Goal: Complete application form

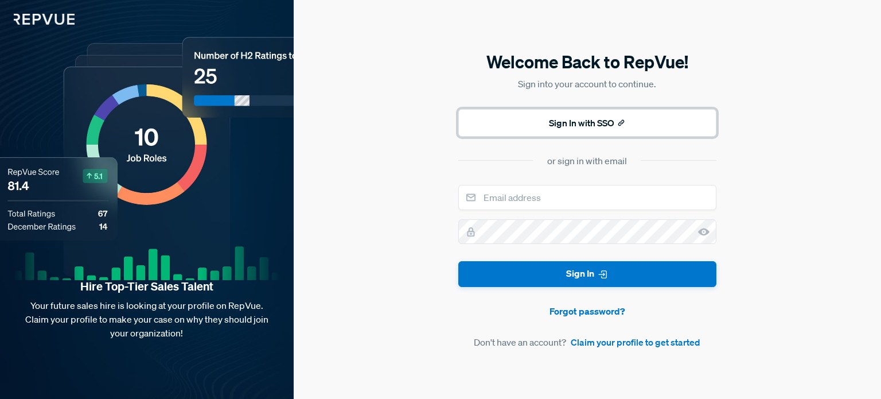
drag, startPoint x: 0, startPoint y: 0, endPoint x: 578, endPoint y: 126, distance: 591.2
click at [578, 126] on button "Sign In with SSO" at bounding box center [587, 123] width 258 height 28
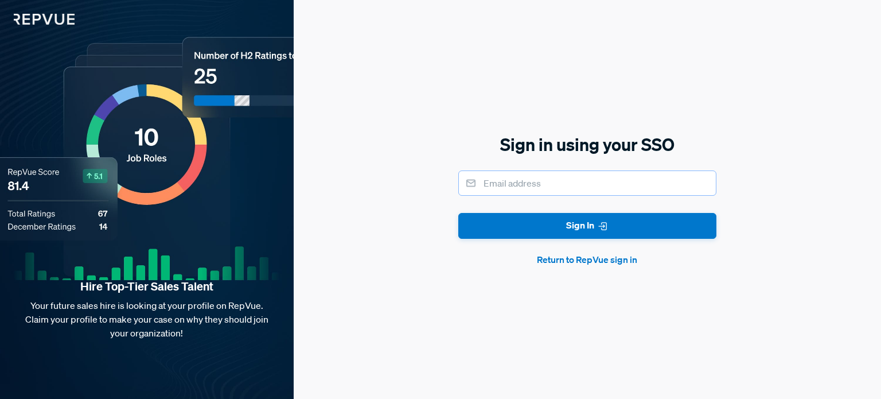
click at [535, 177] on input "email" at bounding box center [587, 182] width 258 height 25
type input "[PERSON_NAME][EMAIL_ADDRESS][PERSON_NAME][DOMAIN_NAME]"
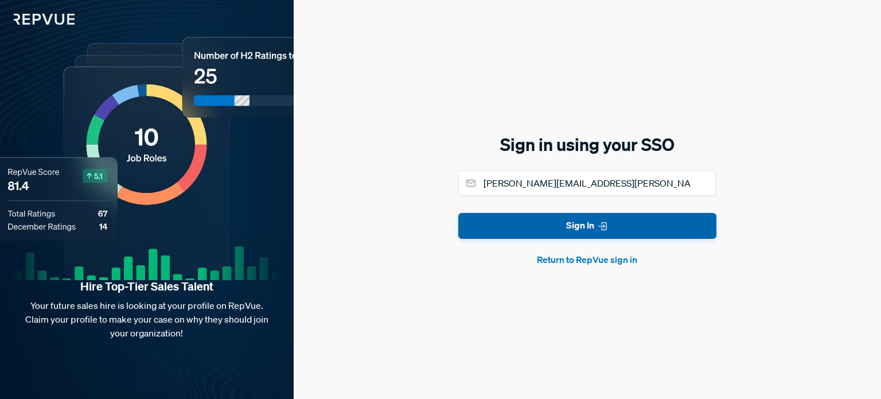
click at [552, 237] on button "Sign In" at bounding box center [587, 226] width 258 height 26
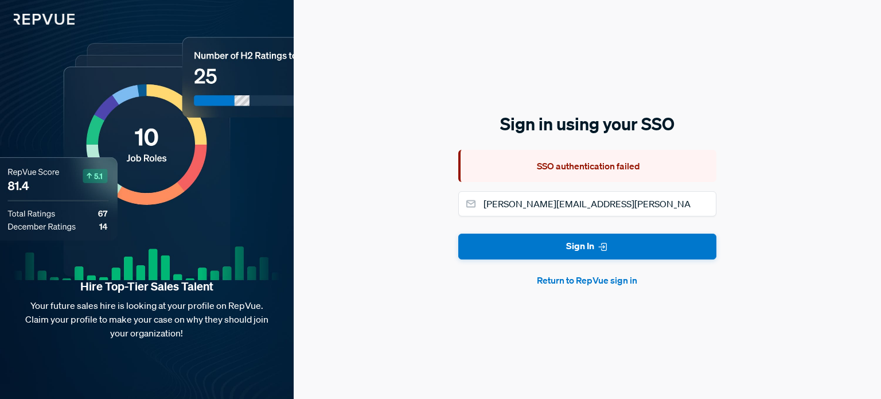
click at [569, 284] on button "Return to RepVue sign in" at bounding box center [587, 280] width 258 height 14
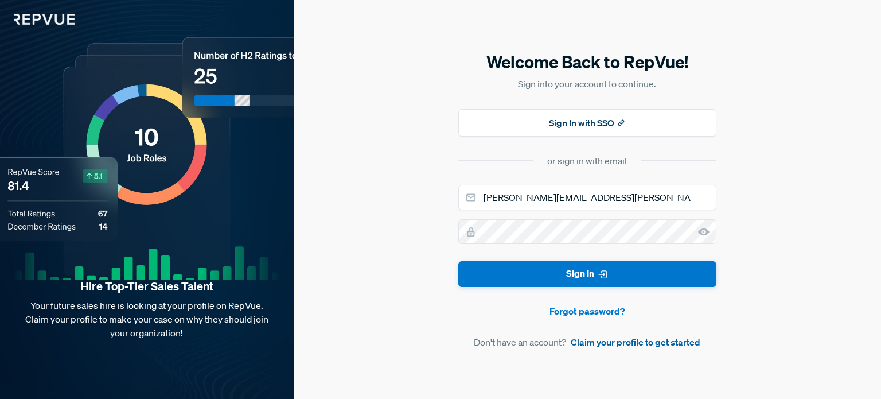
click at [631, 345] on link "Claim your profile to get started" at bounding box center [636, 342] width 130 height 14
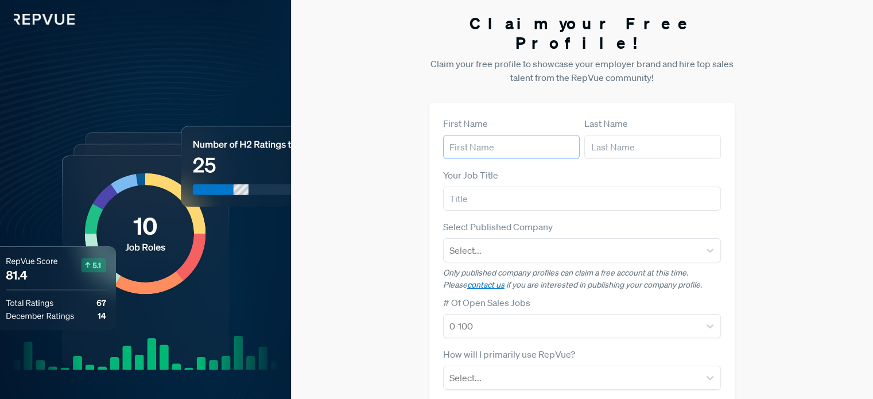
click at [502, 135] on input "text" at bounding box center [511, 147] width 137 height 24
type input "[PERSON_NAME]"
type input "[EMAIL_ADDRESS][DOMAIN_NAME]"
click at [499, 186] on input "text" at bounding box center [582, 198] width 278 height 24
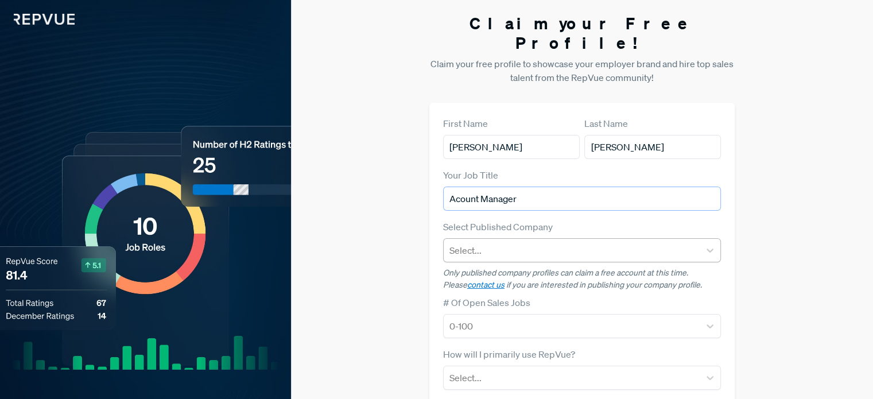
type input "Acount Manager"
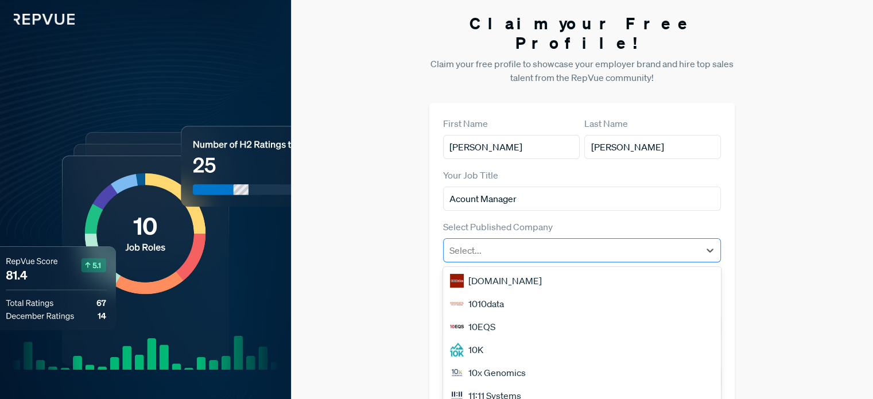
click at [527, 242] on div at bounding box center [571, 250] width 244 height 16
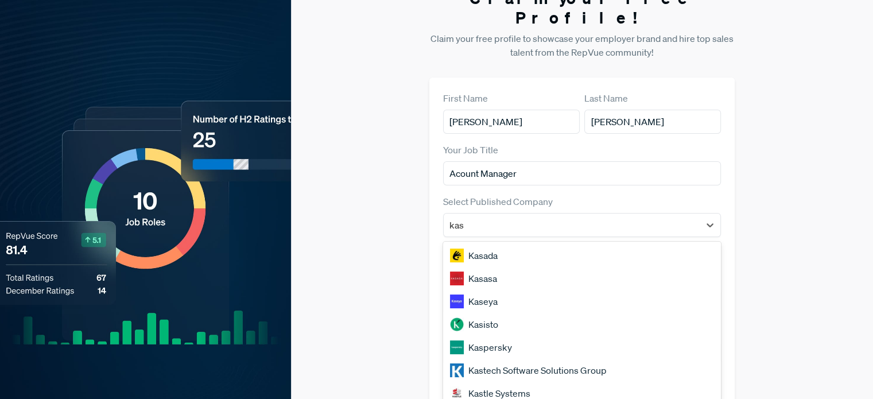
type input "kase"
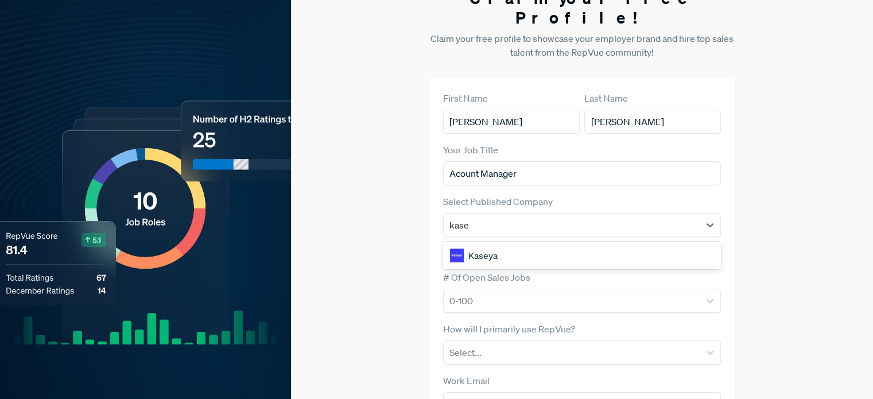
click at [532, 244] on div "Kaseya" at bounding box center [582, 255] width 278 height 23
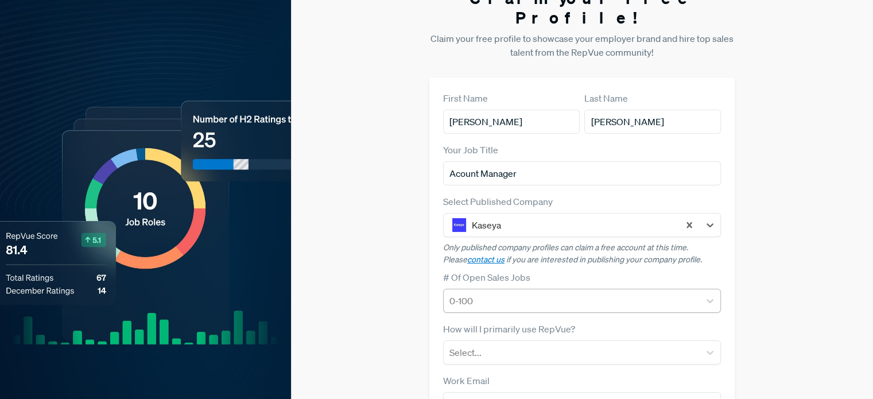
click at [536, 293] on div at bounding box center [571, 301] width 244 height 16
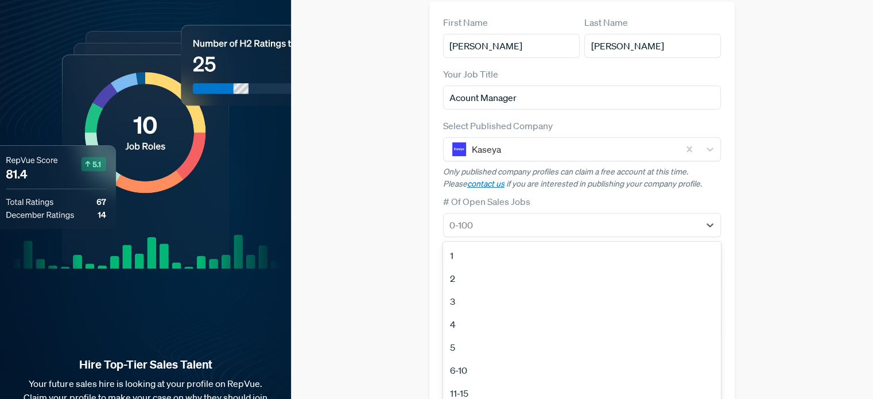
click at [394, 256] on div "Claim your Free Profile! Claim your free profile to showcase your employer bran…" at bounding box center [582, 187] width 582 height 577
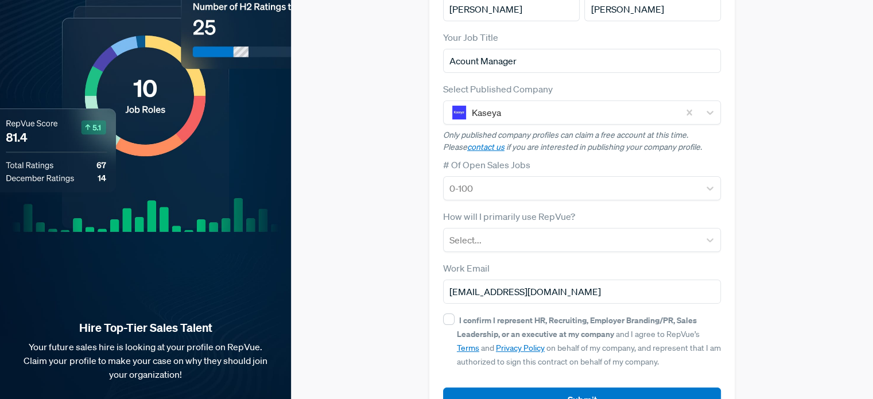
scroll to position [158, 0]
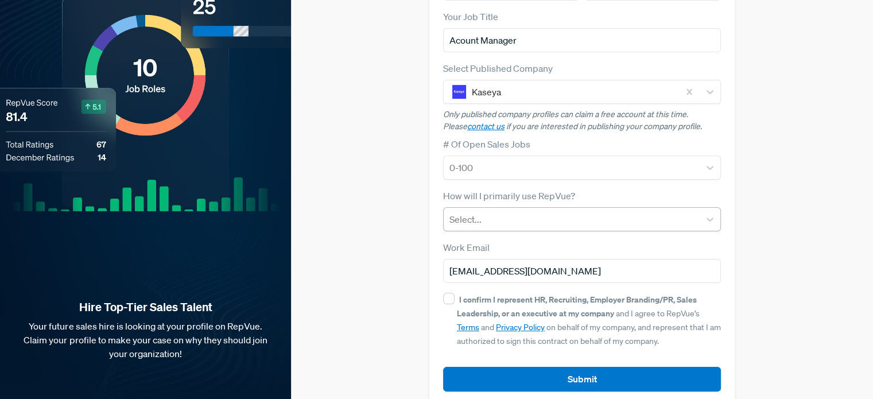
click at [491, 211] on div at bounding box center [571, 219] width 244 height 16
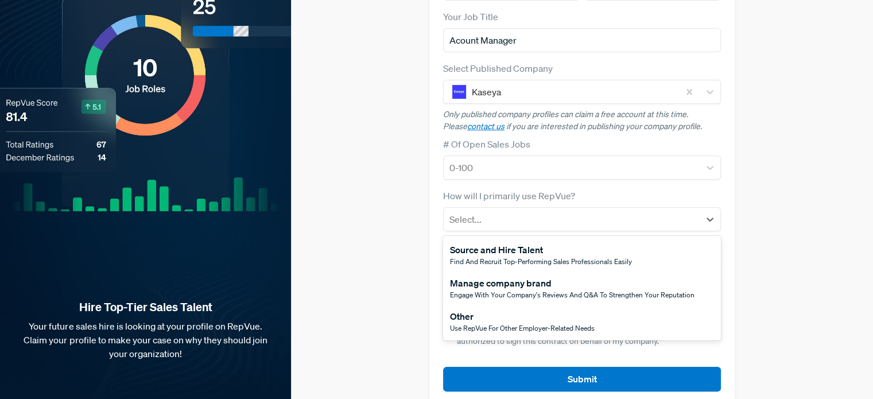
click at [491, 309] on div "Other" at bounding box center [522, 316] width 145 height 14
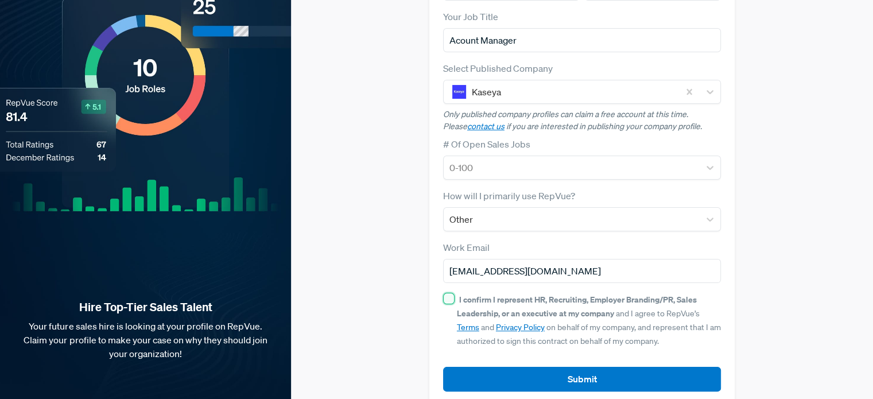
click at [451, 293] on input "I confirm I represent HR, Recruiting, Employer Branding/PR, Sales Leadership, o…" at bounding box center [448, 298] width 11 height 11
checkbox input "true"
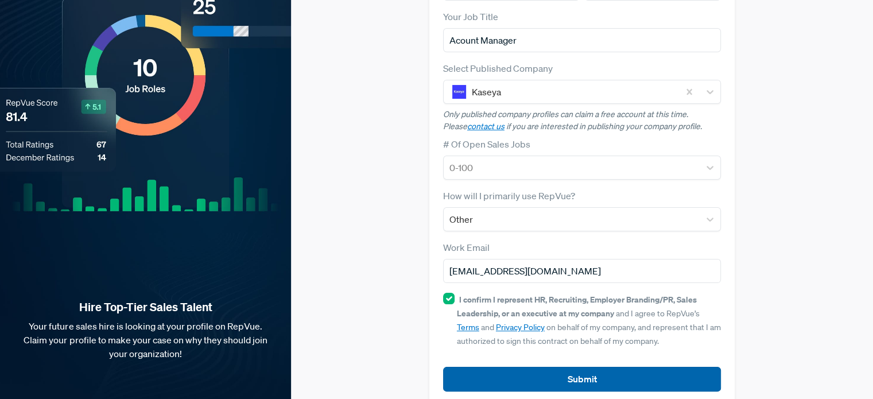
click at [613, 367] on button "Submit" at bounding box center [582, 379] width 278 height 25
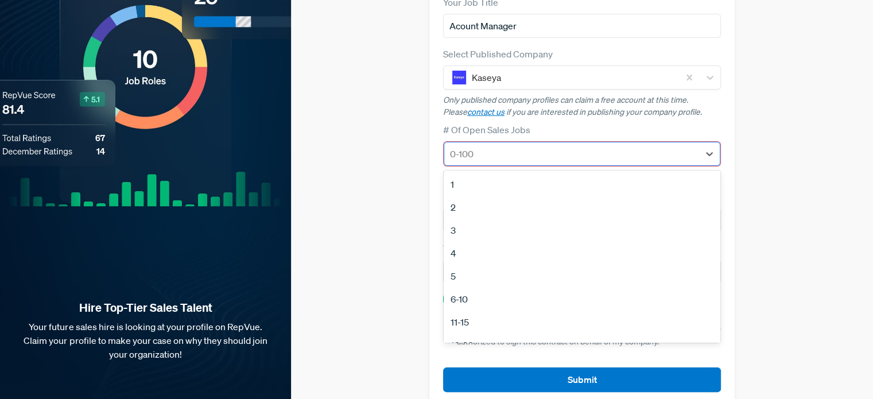
click at [484, 146] on div at bounding box center [571, 154] width 243 height 16
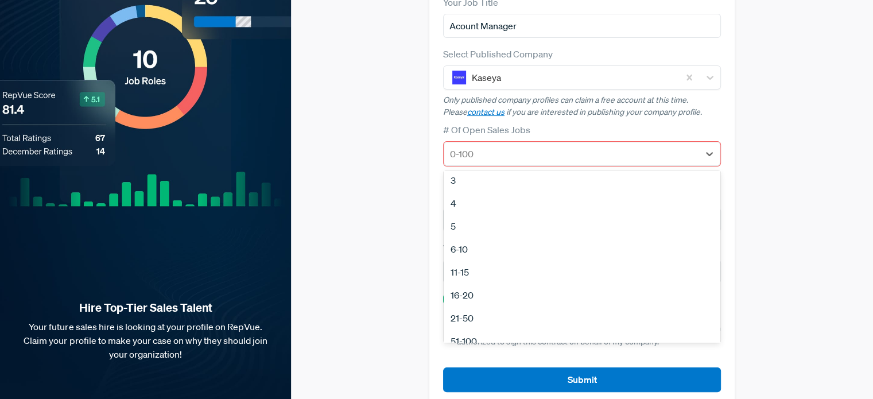
scroll to position [108, 0]
click at [469, 202] on div "11-15" at bounding box center [581, 213] width 276 height 23
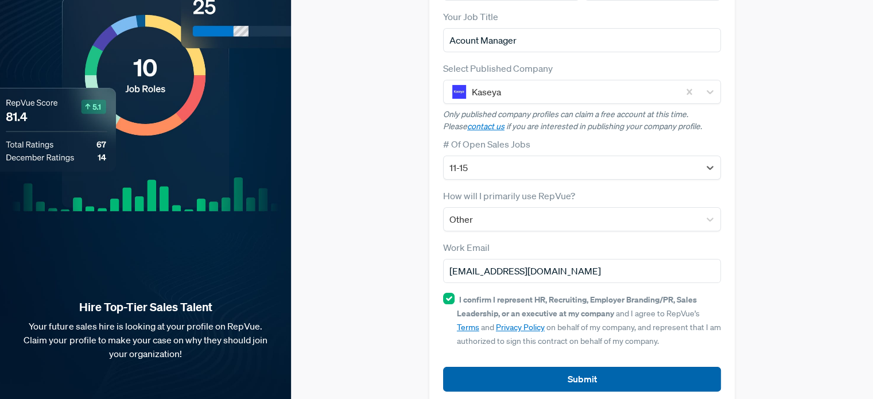
click at [529, 367] on button "Submit" at bounding box center [582, 379] width 278 height 25
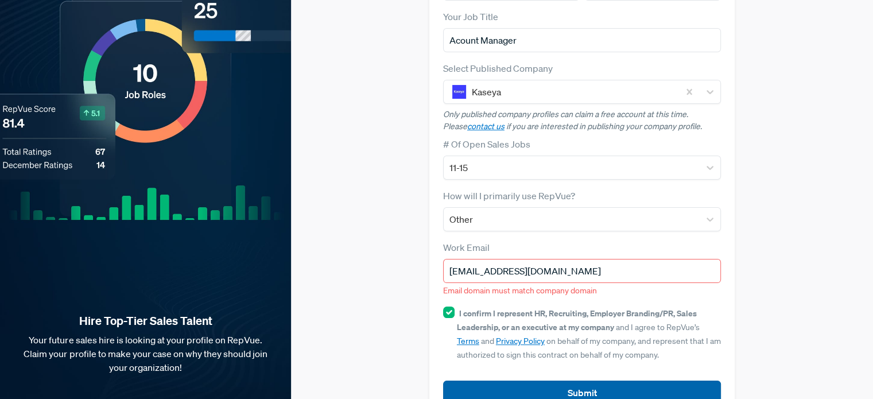
scroll to position [172, 0]
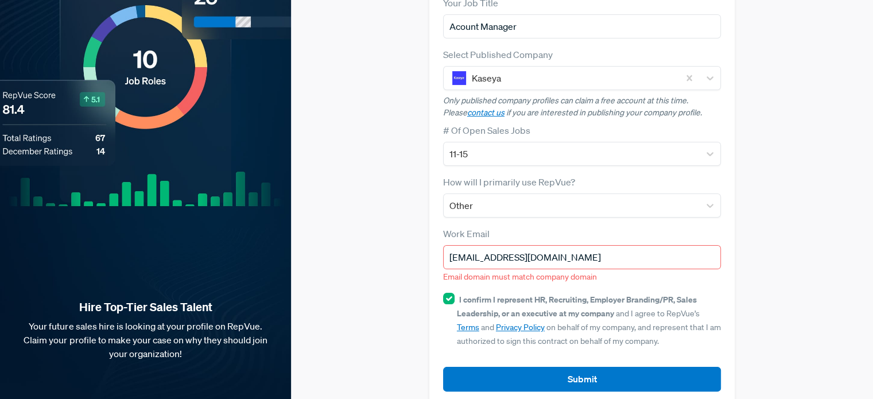
drag, startPoint x: 555, startPoint y: 233, endPoint x: 330, endPoint y: 220, distance: 225.3
click at [330, 220] on div "Claim your Free Profile! Claim your free profile to showcase your employer bran…" at bounding box center [582, 123] width 582 height 591
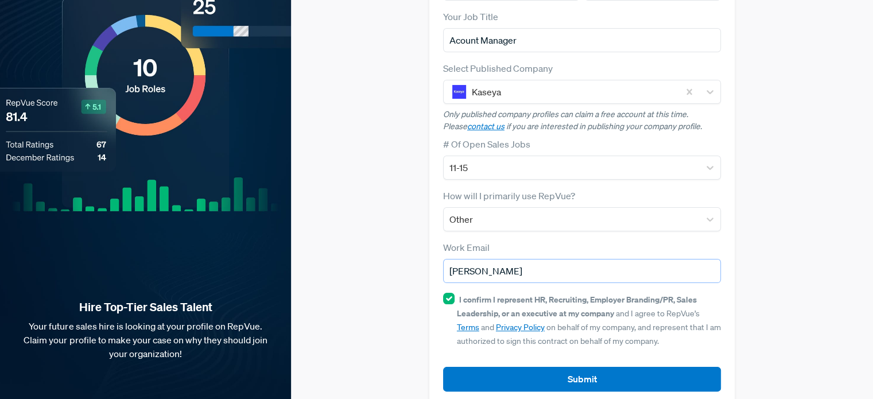
type input "[PERSON_NAME][EMAIL_ADDRESS][PERSON_NAME][DOMAIN_NAME]"
click at [558, 367] on button "Submit" at bounding box center [582, 379] width 278 height 25
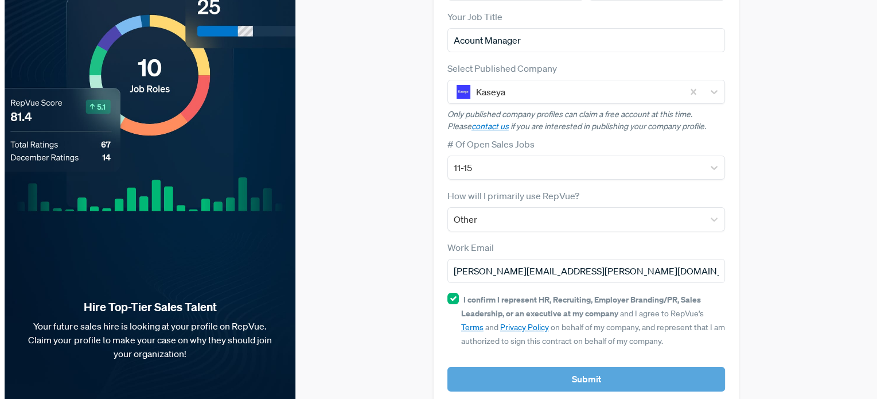
scroll to position [0, 0]
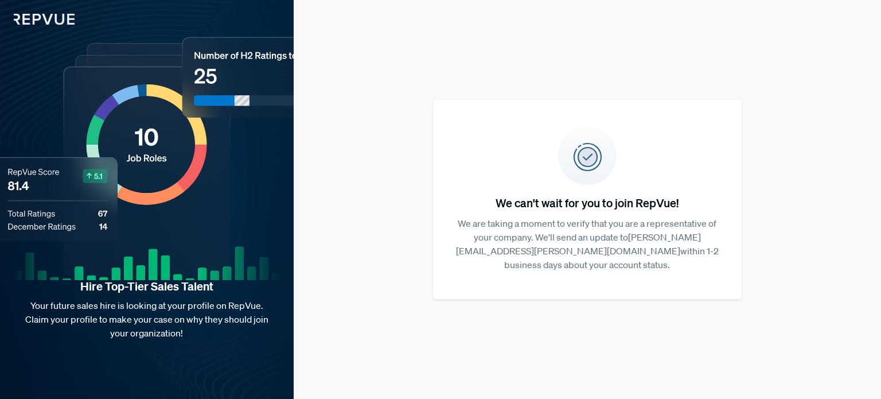
click at [59, 19] on img at bounding box center [37, 12] width 75 height 25
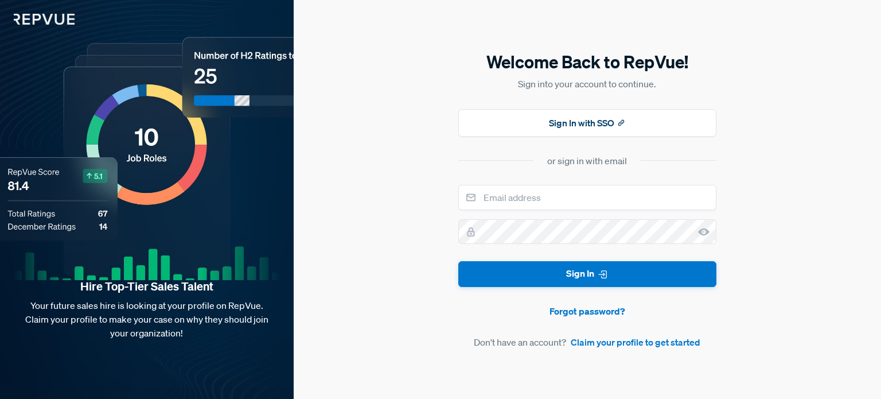
click at [58, 18] on img at bounding box center [37, 12] width 75 height 25
